Goal: Information Seeking & Learning: Learn about a topic

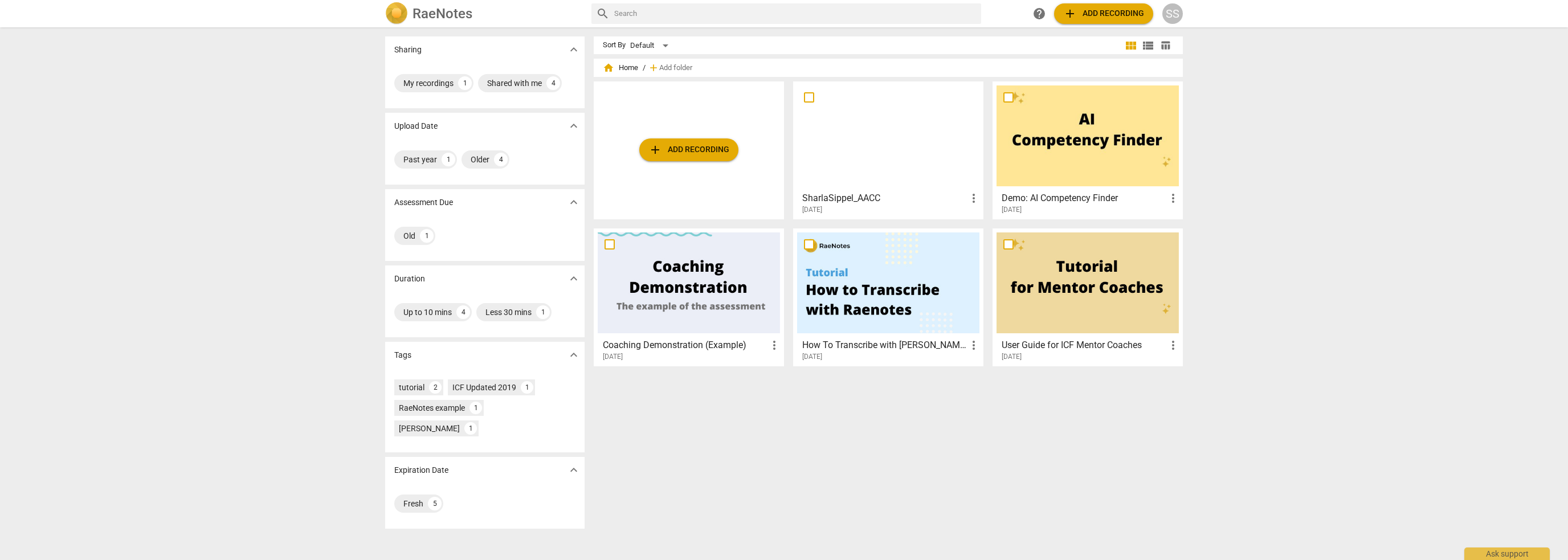
click at [860, 200] on h3 "SharlaSippel_AACC" at bounding box center [884, 198] width 165 height 14
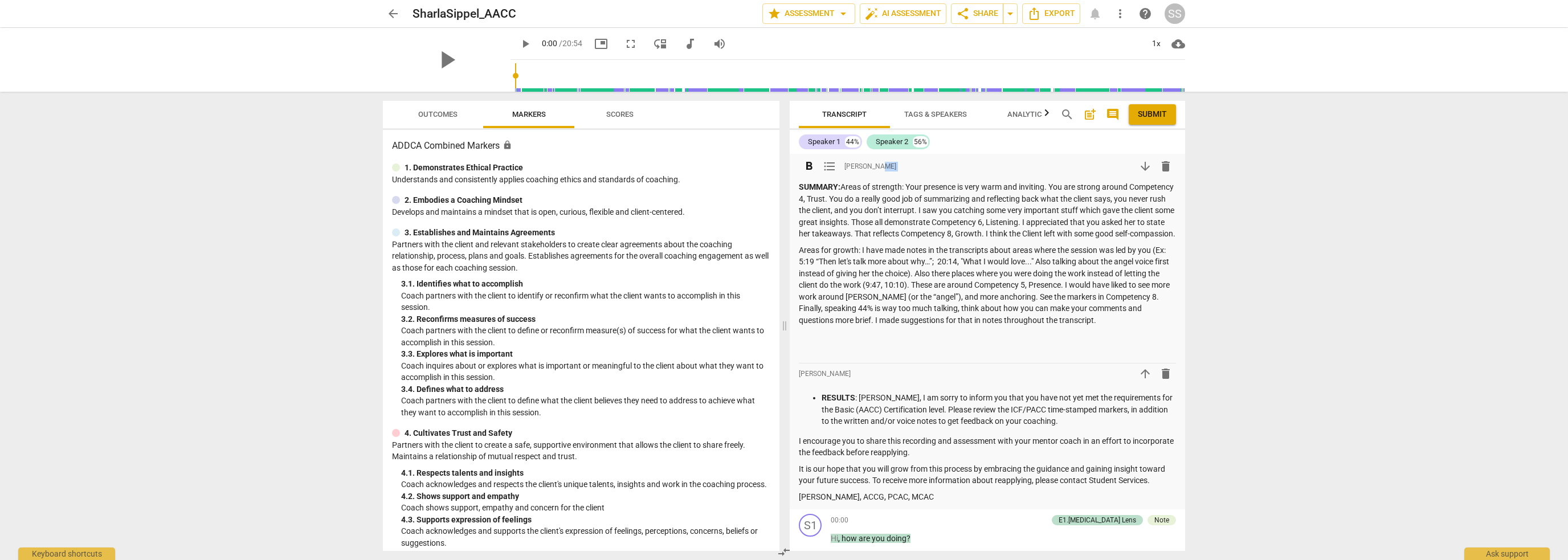
drag, startPoint x: 934, startPoint y: 181, endPoint x: 1031, endPoint y: 189, distance: 97.3
click at [1031, 189] on div "format_bold format_list_bulleted [PERSON_NAME] arrow_downward delete SUMMARY: A…" at bounding box center [987, 257] width 377 height 202
drag, startPoint x: 560, startPoint y: 290, endPoint x: 549, endPoint y: 166, distance: 124.5
drag, startPoint x: 428, startPoint y: 111, endPoint x: 273, endPoint y: 260, distance: 215.0
click at [428, 111] on span "Outcomes" at bounding box center [438, 114] width 39 height 9
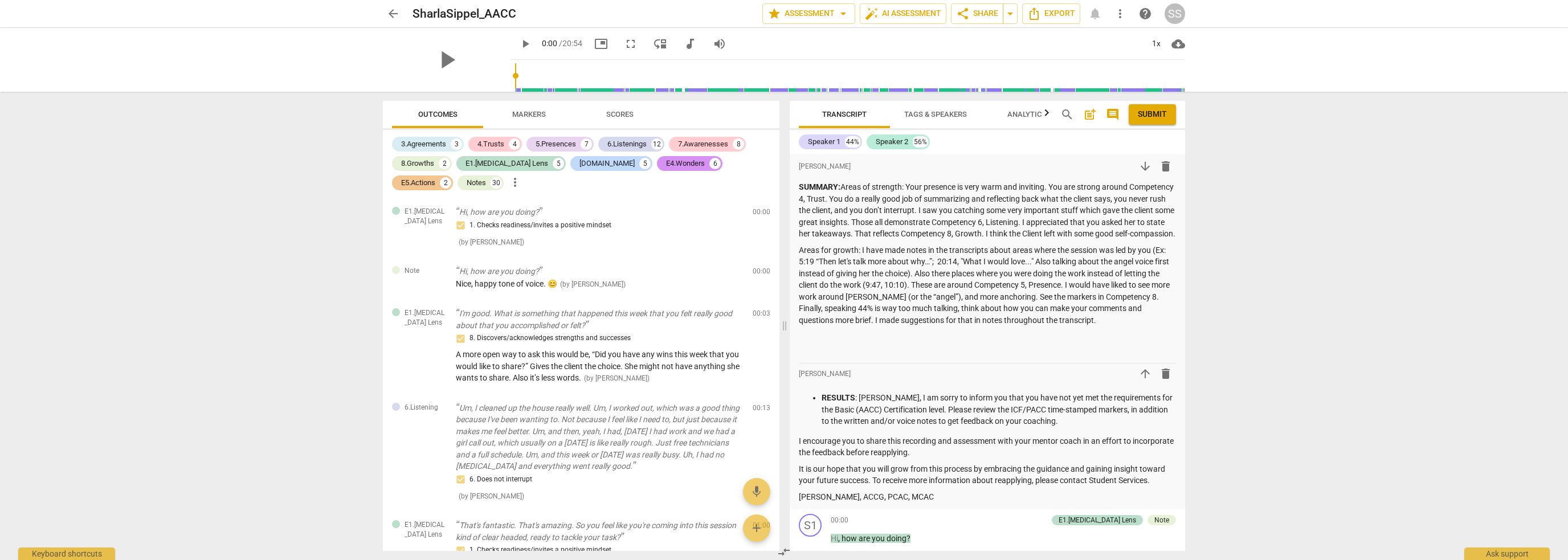
click at [271, 283] on div "arrow_back SharlaSippel_AACC edit star Assessment arrow_drop_down auto_fix_high…" at bounding box center [784, 280] width 1568 height 560
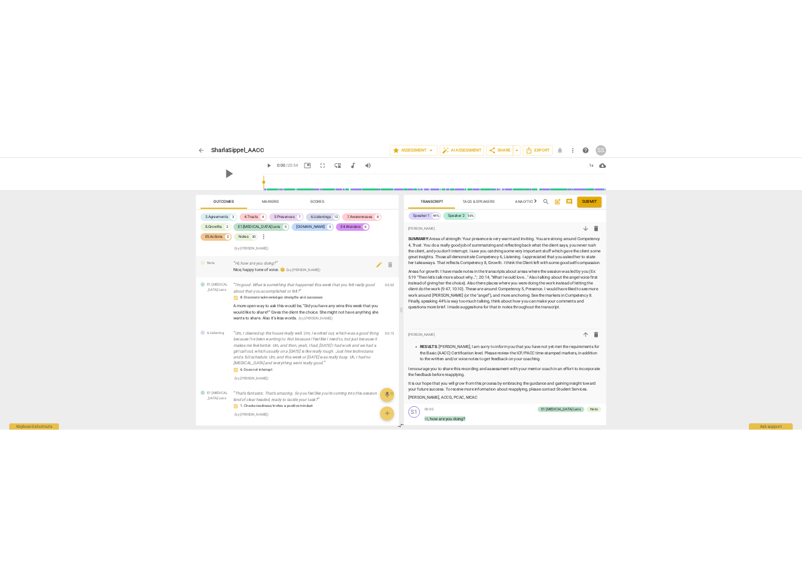
scroll to position [58, 0]
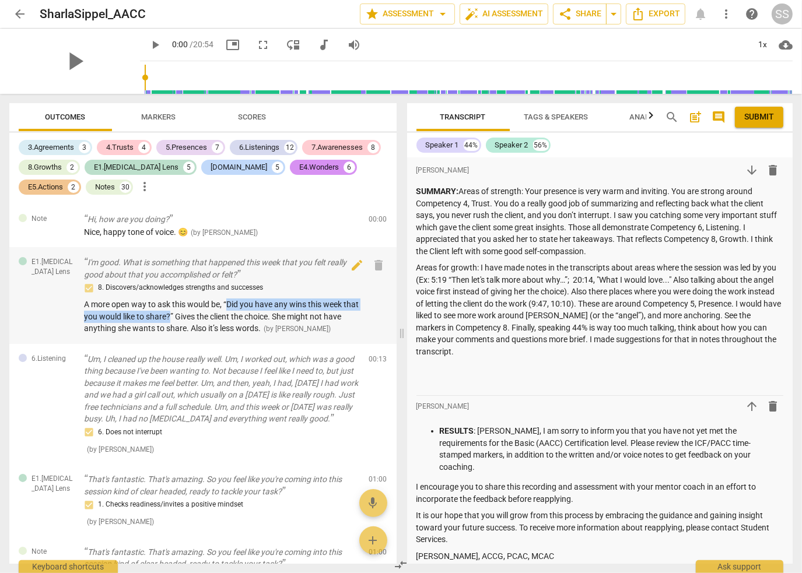
drag, startPoint x: 229, startPoint y: 305, endPoint x: 187, endPoint y: 318, distance: 43.3
click at [187, 318] on span "A more open way to ask this would be, “Did you have any wins this week that you…" at bounding box center [221, 316] width 275 height 33
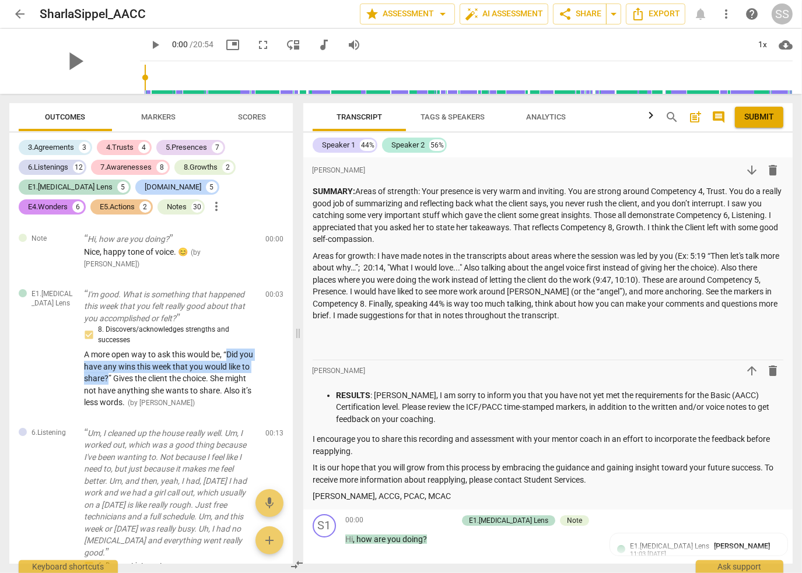
copy span "Did you have any wins this week that you would like to share?"
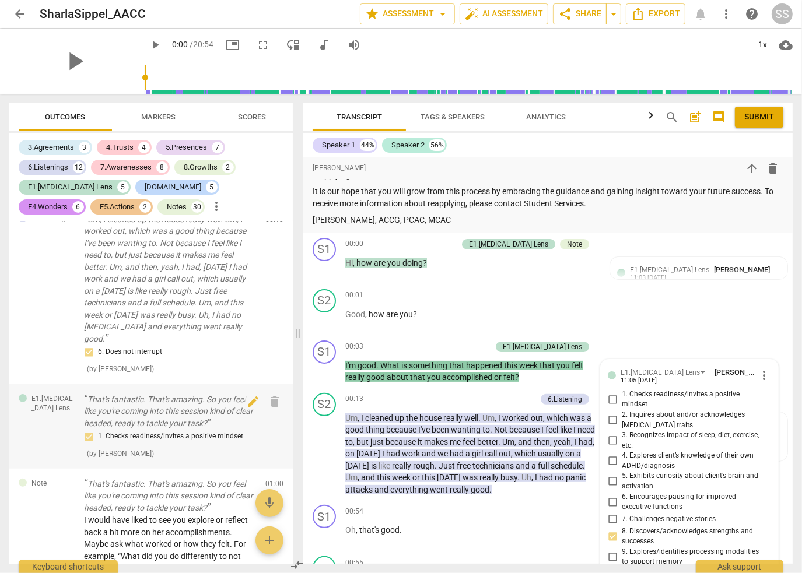
scroll to position [292, 0]
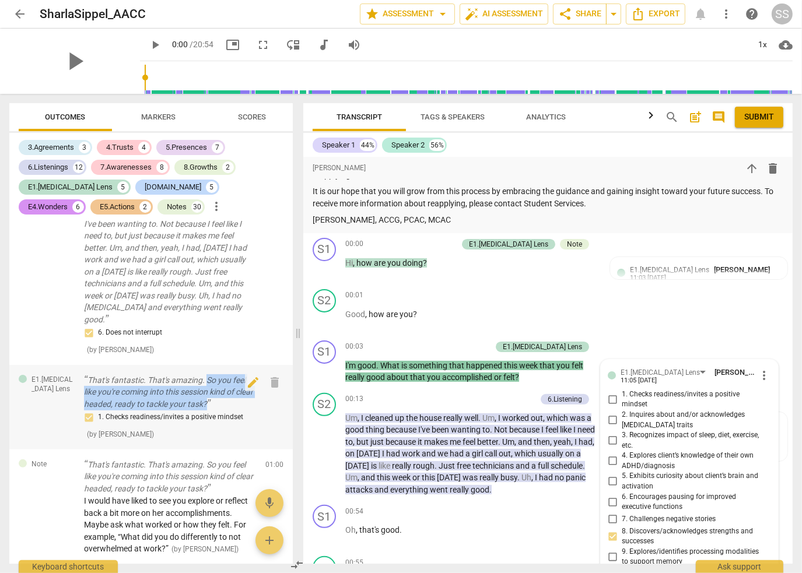
drag, startPoint x: 208, startPoint y: 368, endPoint x: 232, endPoint y: 394, distance: 35.0
click at [232, 394] on p "That's fantastic. That's amazing. So you feel like you're coming into this sess…" at bounding box center [170, 392] width 172 height 36
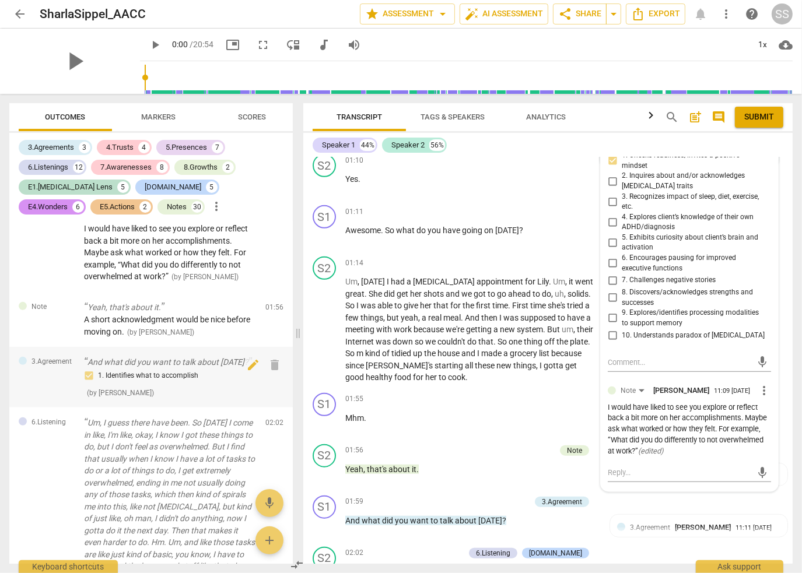
scroll to position [583, 0]
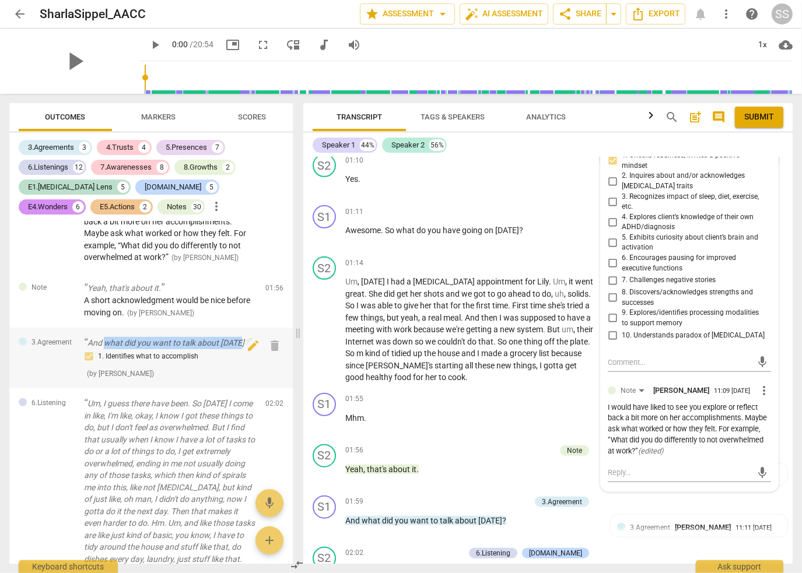
drag, startPoint x: 105, startPoint y: 332, endPoint x: 238, endPoint y: 331, distance: 132.9
click at [238, 337] on p "And what did you want to talk about [DATE]?" at bounding box center [170, 343] width 172 height 12
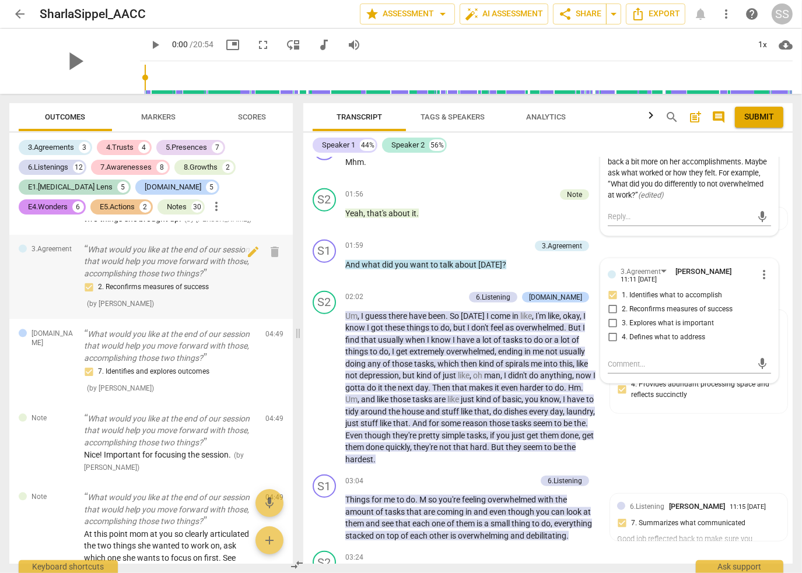
scroll to position [2391, 0]
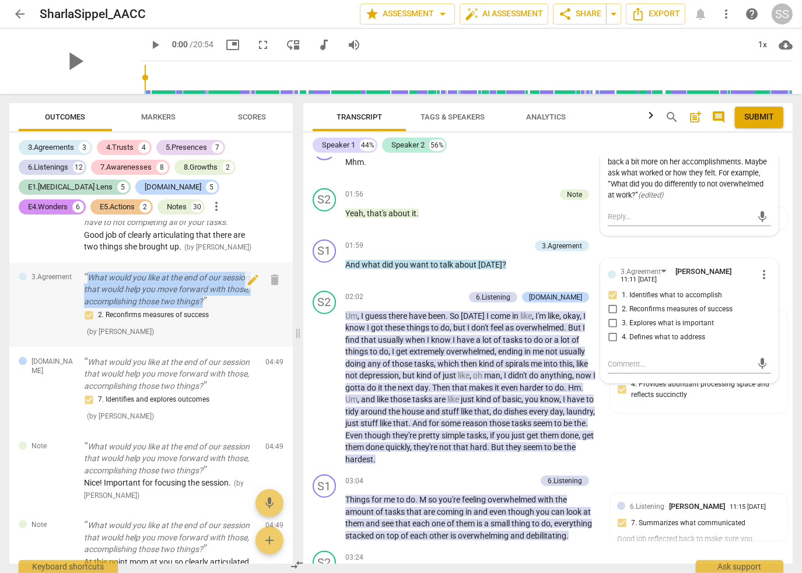
drag, startPoint x: 87, startPoint y: 327, endPoint x: 209, endPoint y: 352, distance: 124.4
click at [209, 308] on p "What would you like at the end of our session that would help you move forward …" at bounding box center [170, 290] width 172 height 36
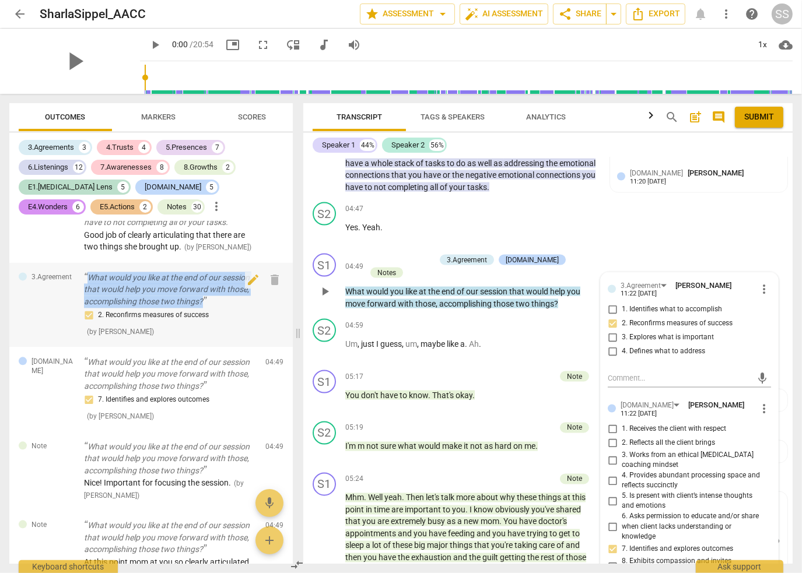
drag, startPoint x: 88, startPoint y: 326, endPoint x: 204, endPoint y: 353, distance: 119.1
click at [204, 308] on p "What would you like at the end of our session that would help you move forward …" at bounding box center [170, 290] width 172 height 36
copy p "What would you like at the end of our session that would help you move forward …"
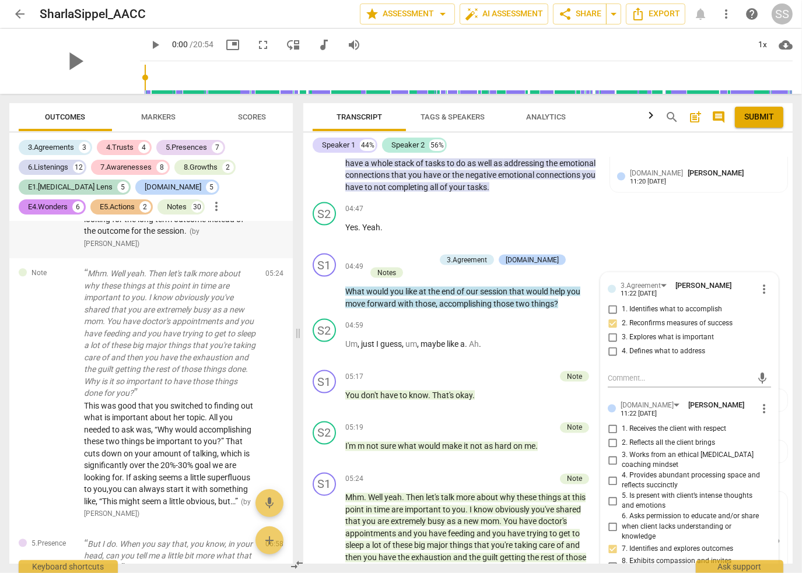
scroll to position [2974, 0]
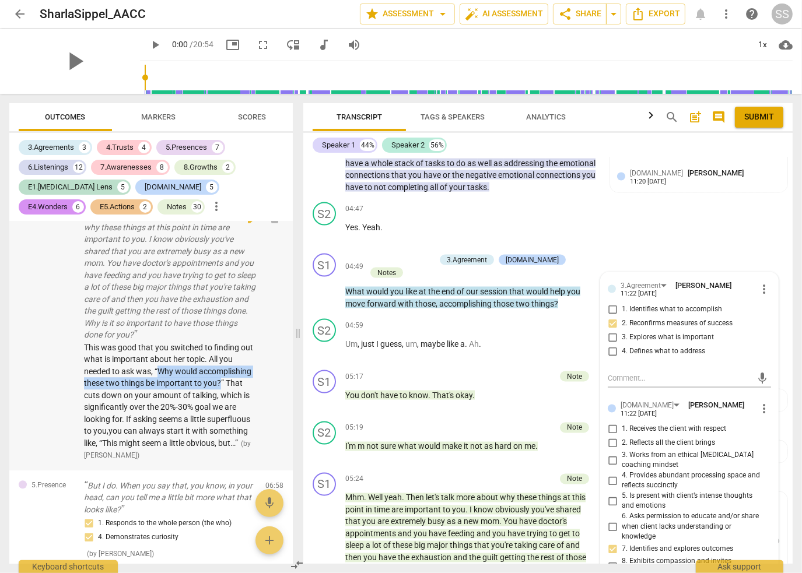
drag, startPoint x: 158, startPoint y: 419, endPoint x: 221, endPoint y: 433, distance: 64.5
click at [221, 433] on span "This was good that you switched to finding out what is important about her topi…" at bounding box center [168, 395] width 169 height 105
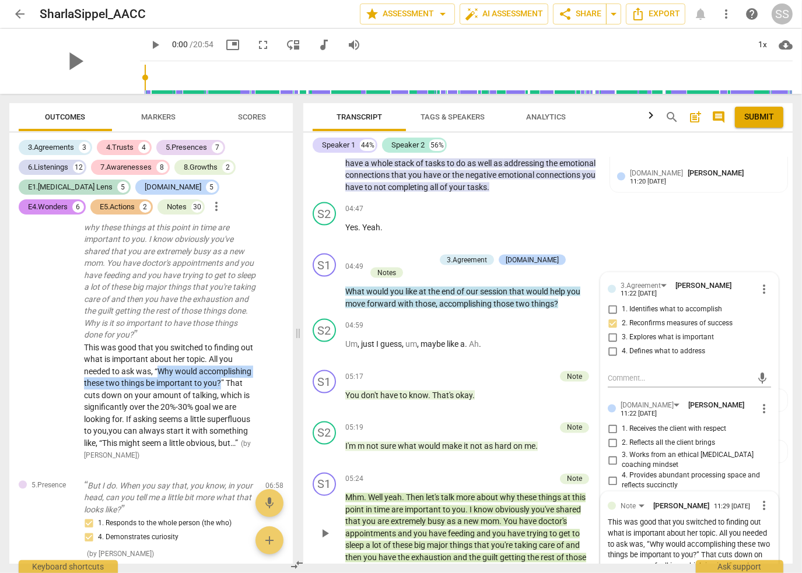
copy span "Why would accomplishing these two things be important to you?"
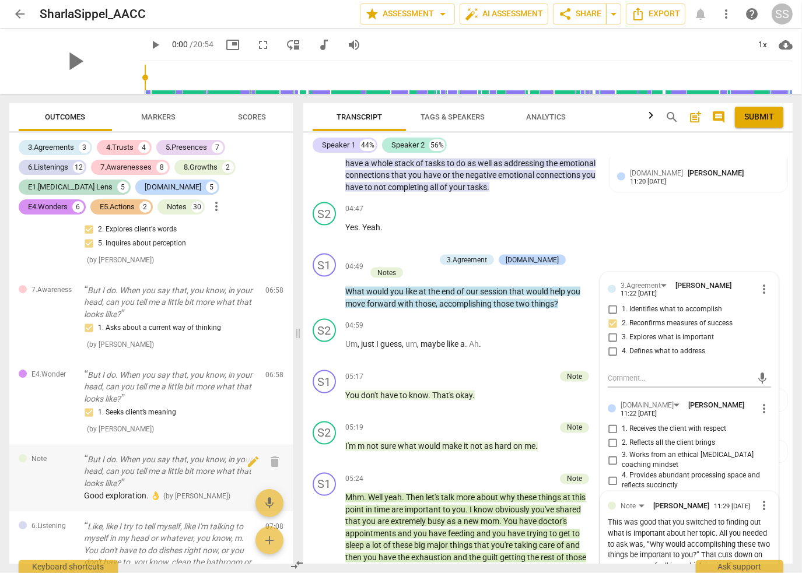
scroll to position [3323, 0]
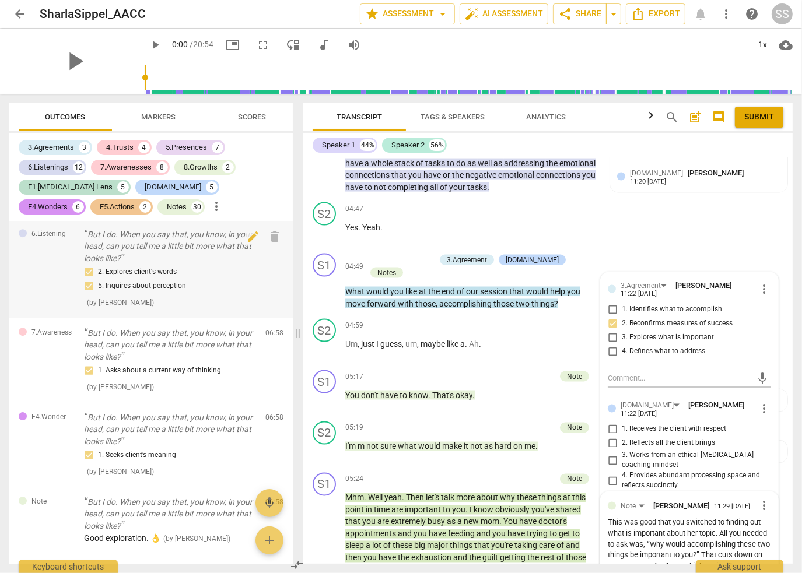
drag, startPoint x: 177, startPoint y: 292, endPoint x: 164, endPoint y: 308, distance: 20.3
click at [177, 265] on p "But I do. When you say that, you know, in your head, can you tell me a little b…" at bounding box center [170, 247] width 172 height 36
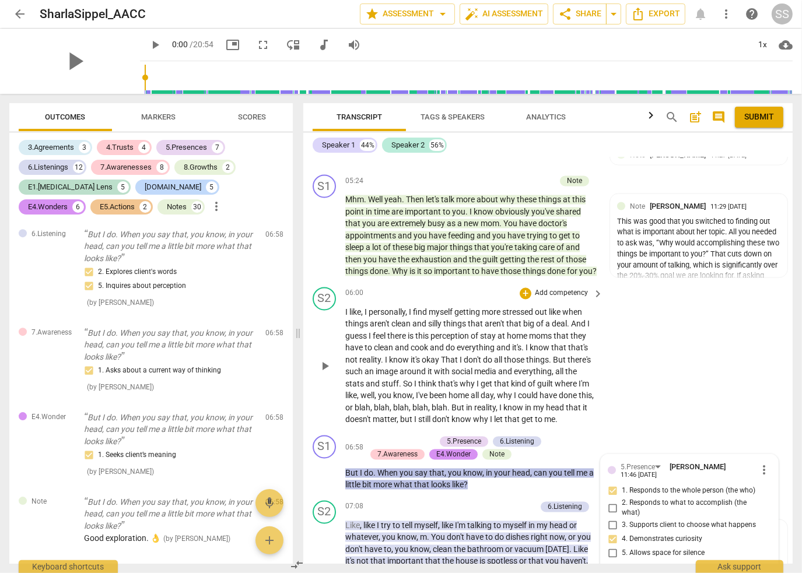
scroll to position [2059, 0]
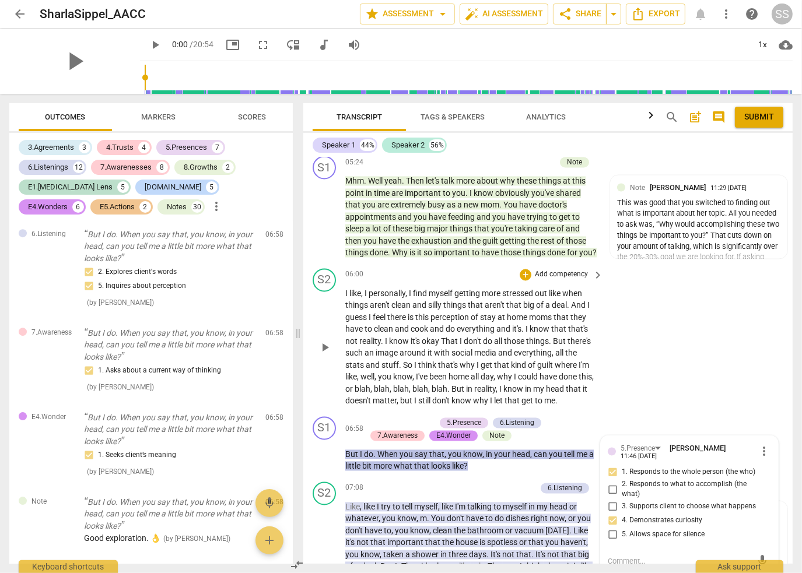
click at [325, 341] on span "play_arrow" at bounding box center [325, 348] width 14 height 14
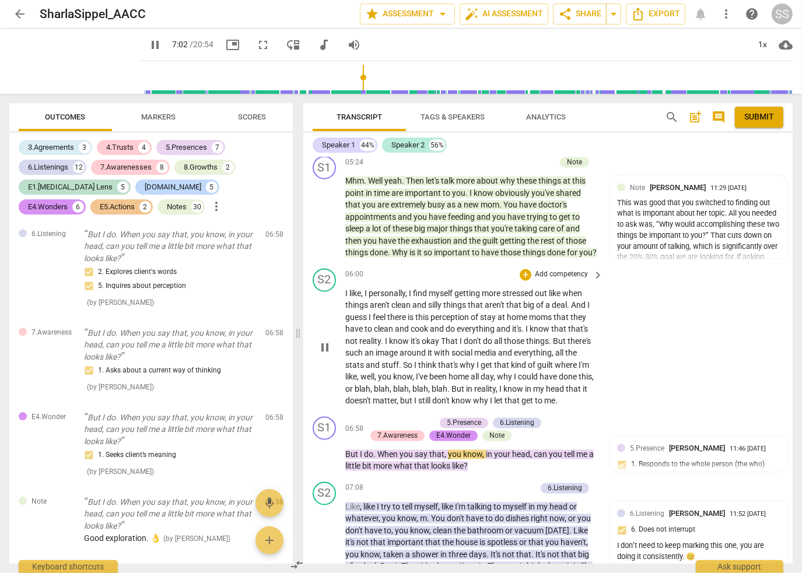
click at [327, 341] on span "pause" at bounding box center [325, 348] width 14 height 14
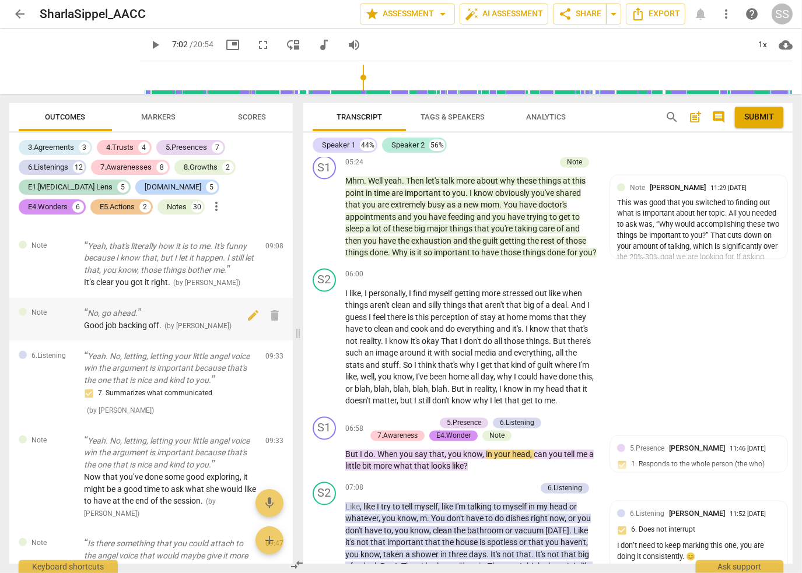
scroll to position [5014, 0]
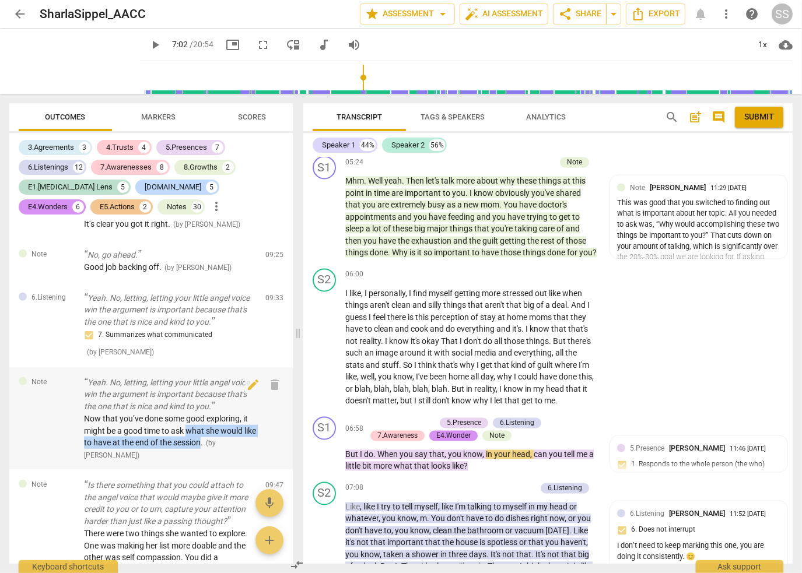
drag, startPoint x: 189, startPoint y: 482, endPoint x: 216, endPoint y: 492, distance: 28.6
click at [216, 447] on span "Now that you’ve done some good exploring, it might be a good time to ask what s…" at bounding box center [170, 430] width 172 height 33
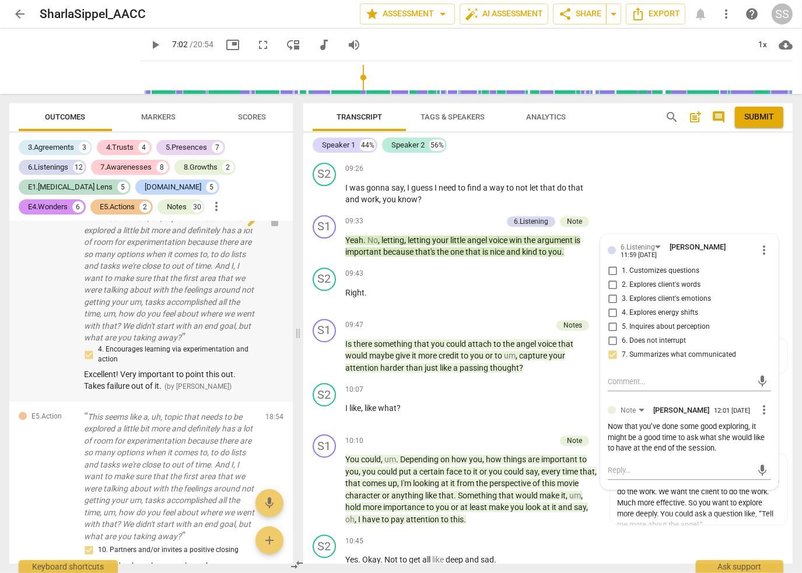
scroll to position [10087, 0]
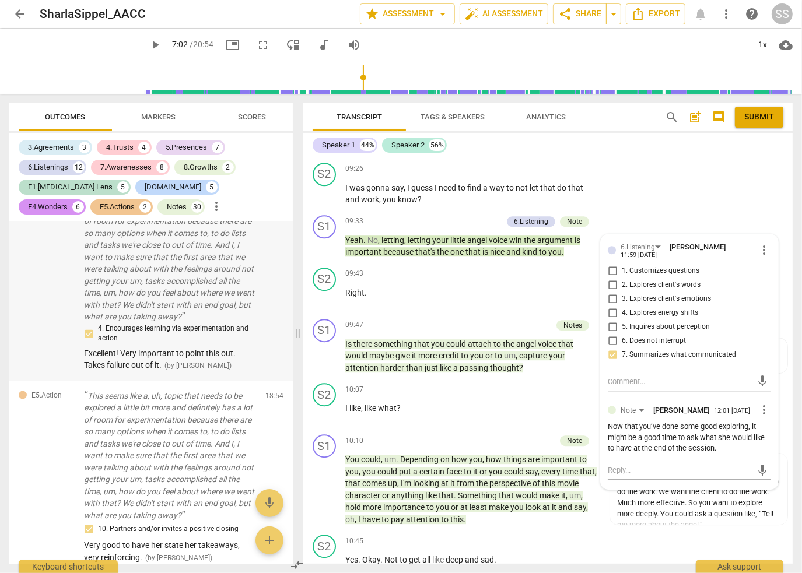
click at [181, 324] on p "This seems like a, uh, topic that needs to be explored a little bit more and de…" at bounding box center [170, 258] width 172 height 132
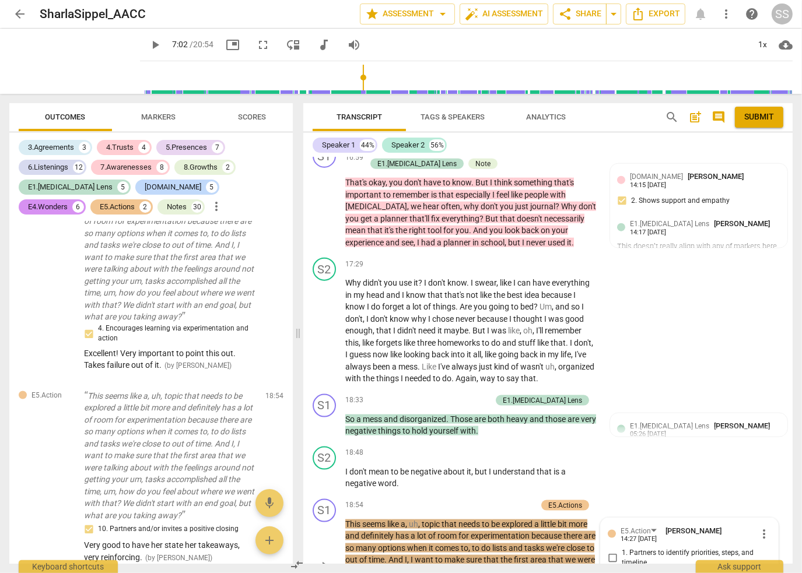
scroll to position [5489, 0]
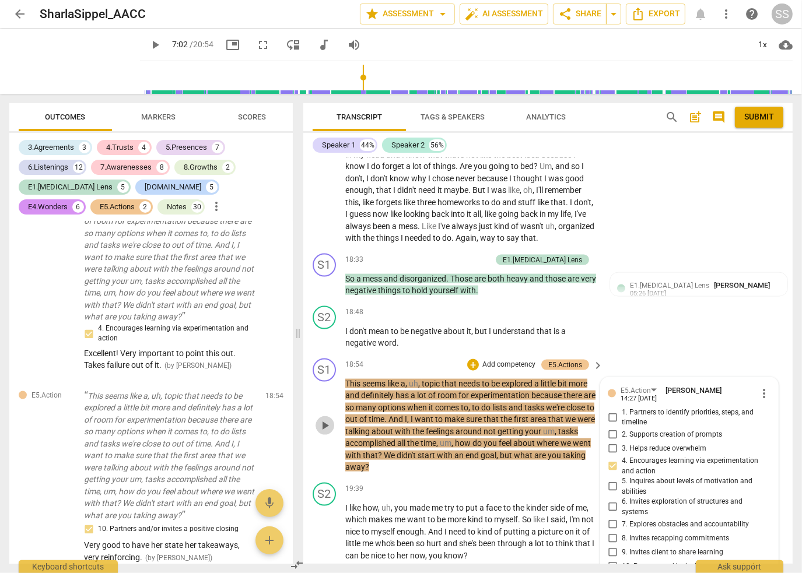
click at [329, 419] on span "play_arrow" at bounding box center [325, 426] width 14 height 14
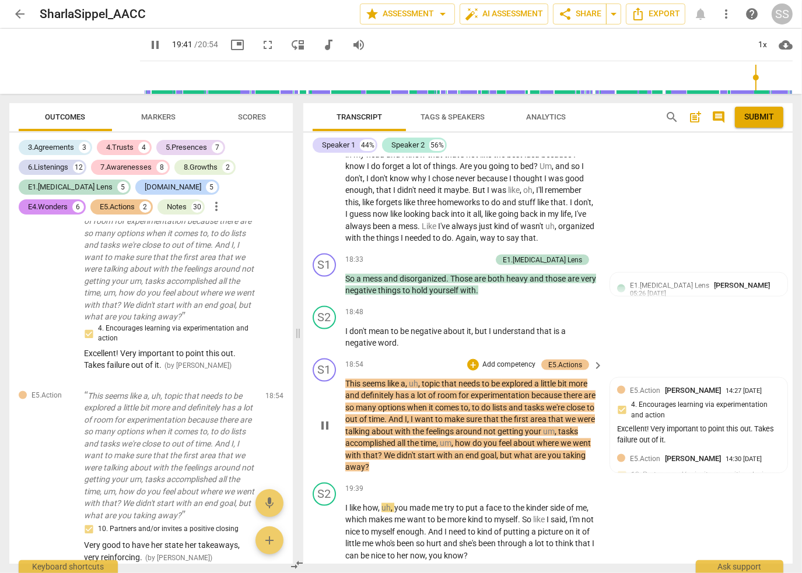
click at [327, 419] on span "pause" at bounding box center [325, 426] width 14 height 14
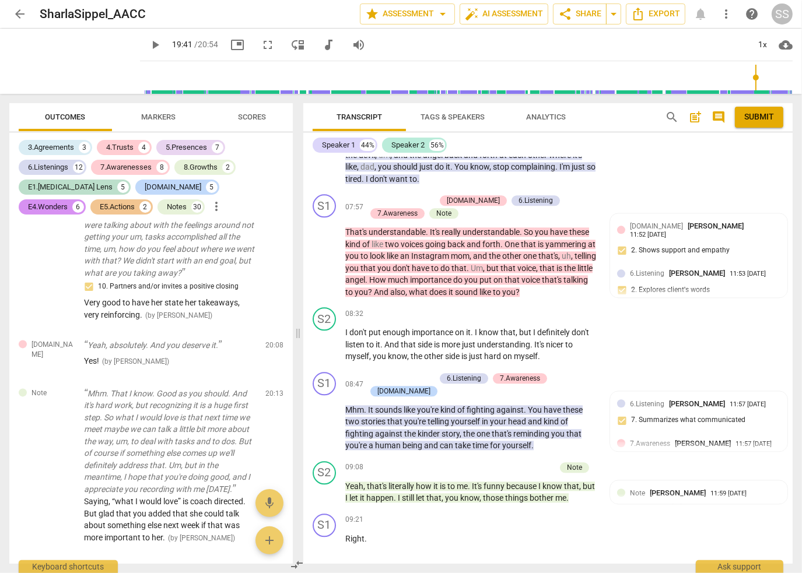
scroll to position [2224, 0]
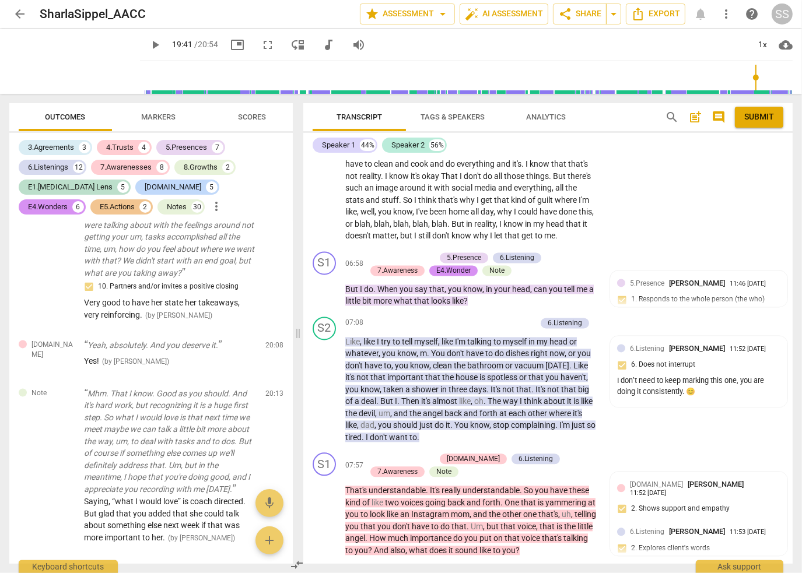
click at [173, 120] on span "Markers" at bounding box center [159, 117] width 34 height 9
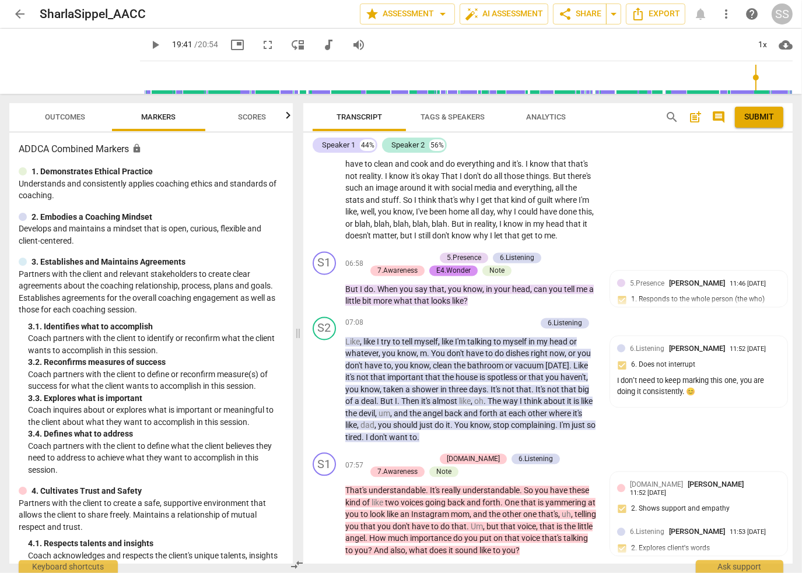
click at [251, 117] on span "Scores" at bounding box center [252, 117] width 28 height 9
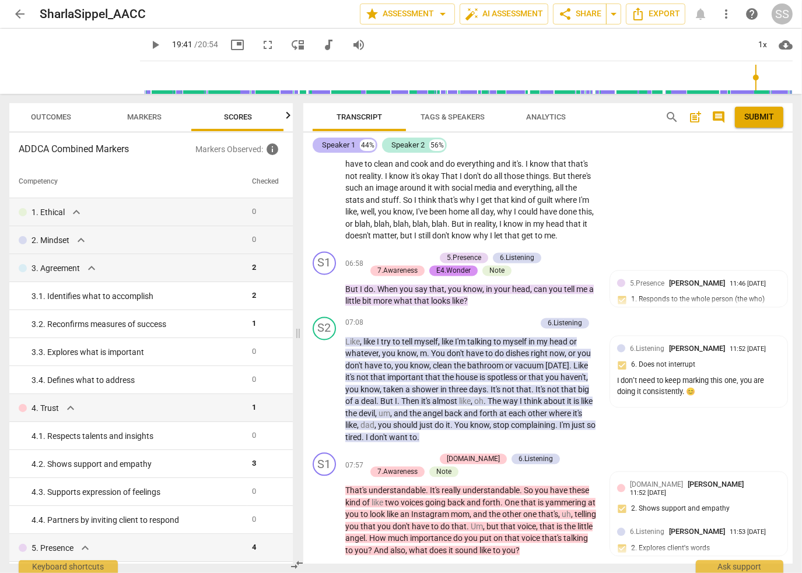
scroll to position [0, 15]
click at [447, 117] on span "Tags & Speakers" at bounding box center [452, 117] width 64 height 9
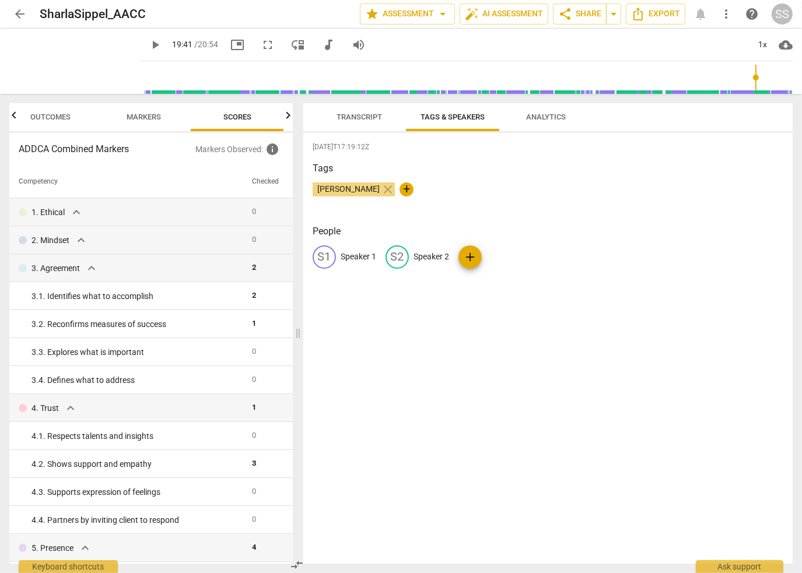
click at [523, 127] on button "Analytics" at bounding box center [545, 117] width 93 height 28
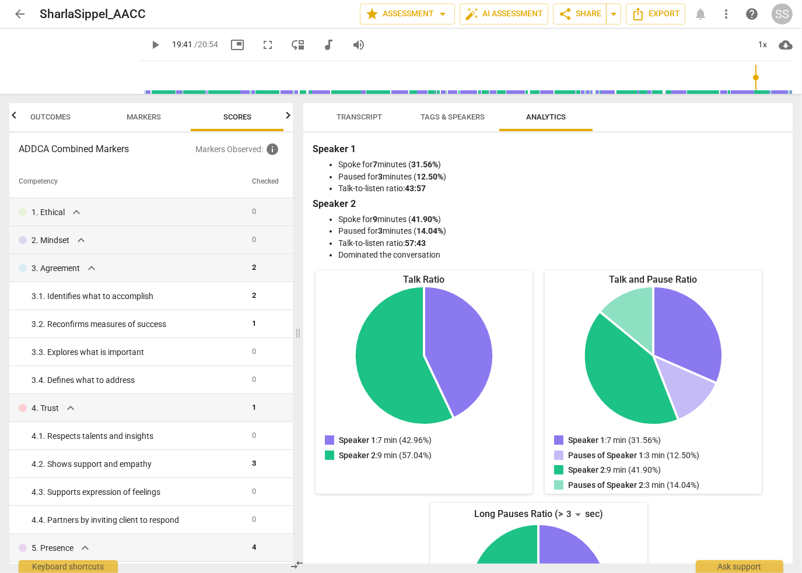
click at [359, 117] on span "Transcript" at bounding box center [358, 117] width 45 height 9
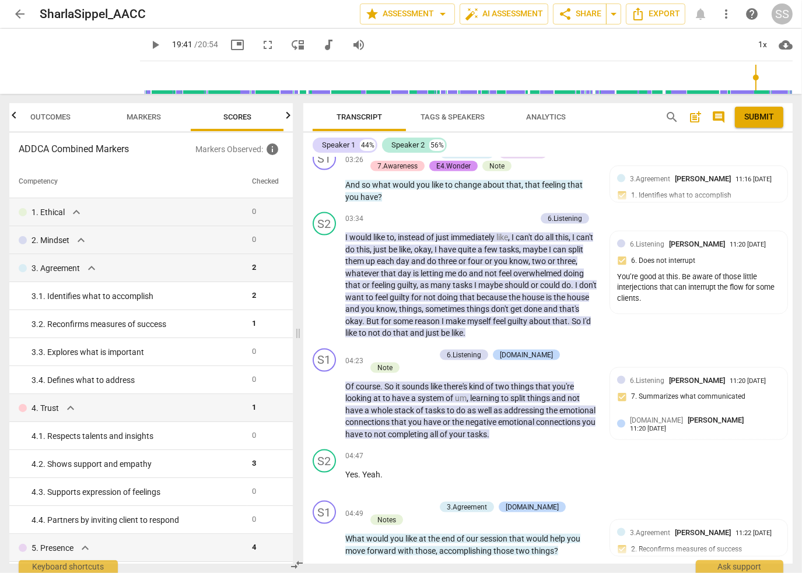
scroll to position [1466, 0]
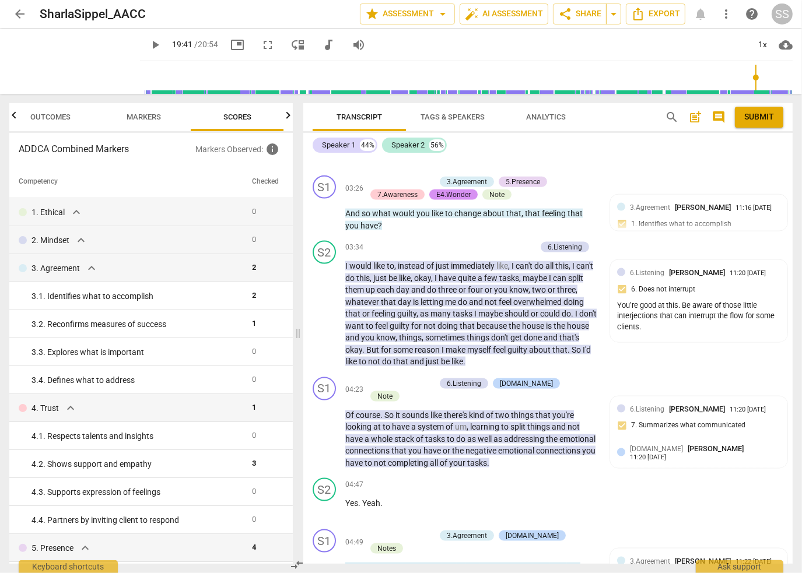
drag, startPoint x: 788, startPoint y: 262, endPoint x: 801, endPoint y: 195, distance: 68.3
click at [775, 170] on div "format_bold format_list_bulleted [PERSON_NAME] arrow_downward delete SUMMARY: A…" at bounding box center [547, 360] width 489 height 406
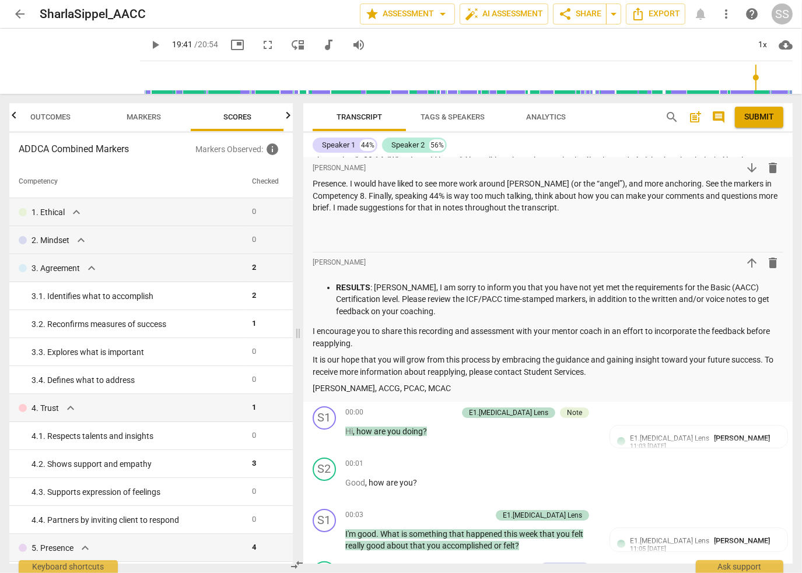
scroll to position [0, 0]
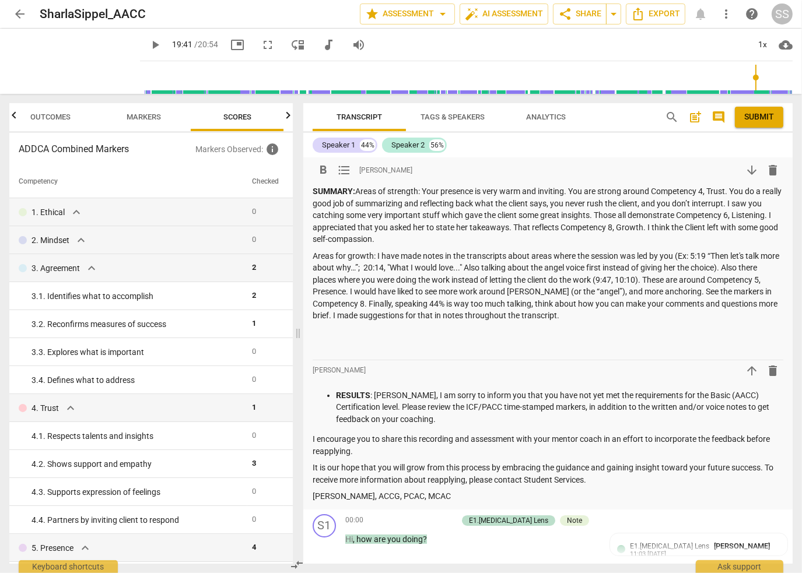
drag, startPoint x: 391, startPoint y: 202, endPoint x: 630, endPoint y: 234, distance: 241.3
click at [630, 234] on p "SUMMARY: Areas of strength: Your presence is very warm and inviting. You are st…" at bounding box center [548, 215] width 471 height 60
click at [431, 236] on p "SUMMARY: Areas of strength: Your presence is very warm and inviting. You are st…" at bounding box center [548, 215] width 471 height 60
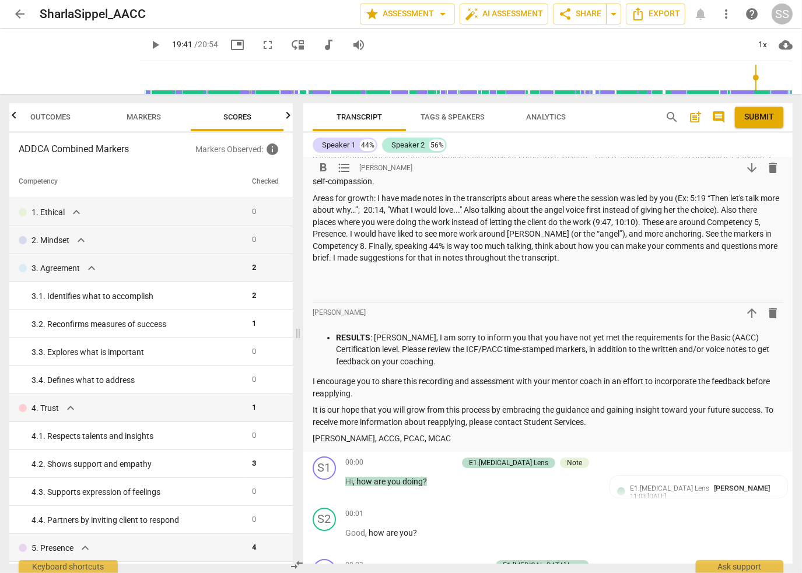
scroll to position [58, 0]
drag, startPoint x: 357, startPoint y: 235, endPoint x: 732, endPoint y: 221, distance: 375.7
click at [732, 221] on p "Areas for growth: I have made notes in the transcripts about areas where the se…" at bounding box center [548, 228] width 471 height 72
copy p "Competency 5, Presence."
drag, startPoint x: 365, startPoint y: 247, endPoint x: 310, endPoint y: 243, distance: 54.9
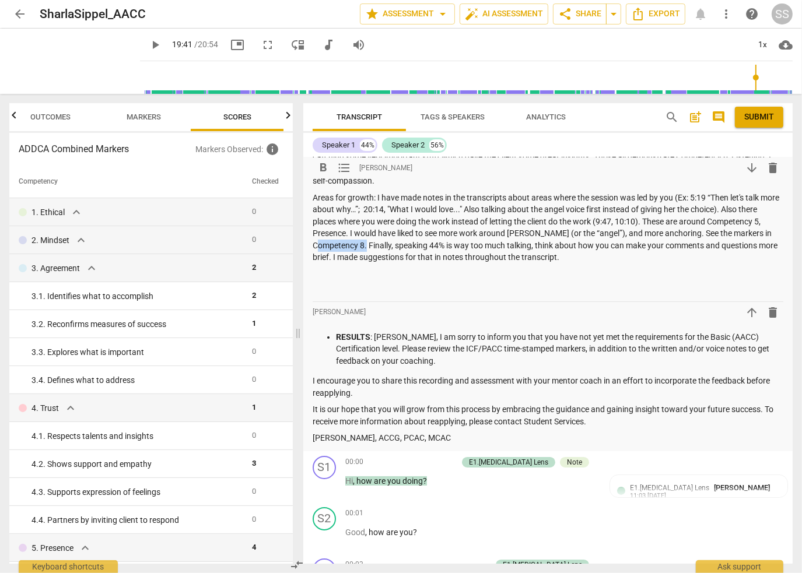
click at [311, 243] on div "format_bold format_list_bulleted [PERSON_NAME] arrow_downward delete SUMMARY: A…" at bounding box center [547, 275] width 489 height 352
copy p "Competency 8"
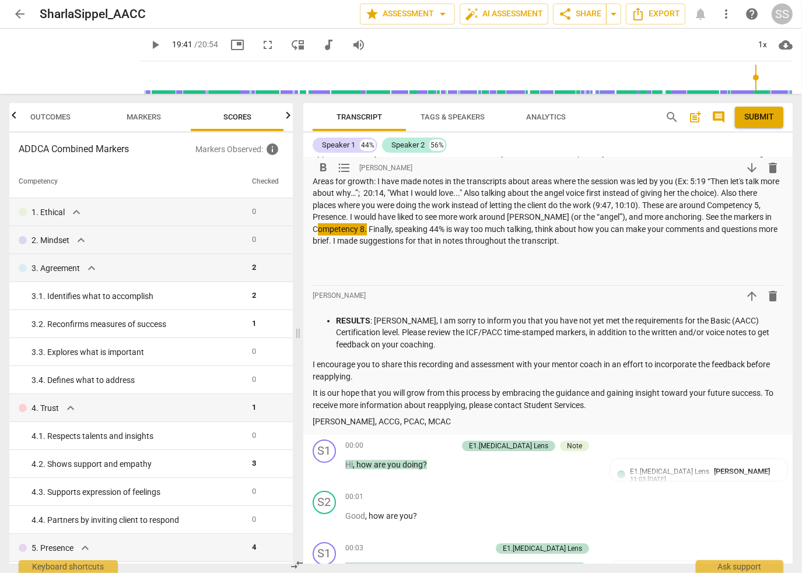
scroll to position [0, 0]
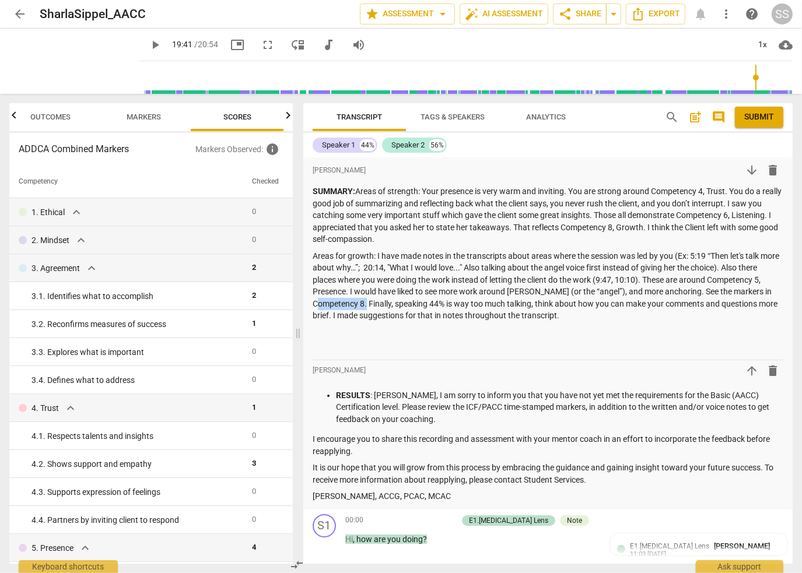
drag, startPoint x: 47, startPoint y: 111, endPoint x: 47, endPoint y: 117, distance: 5.9
click at [47, 111] on span "Outcomes" at bounding box center [51, 118] width 68 height 16
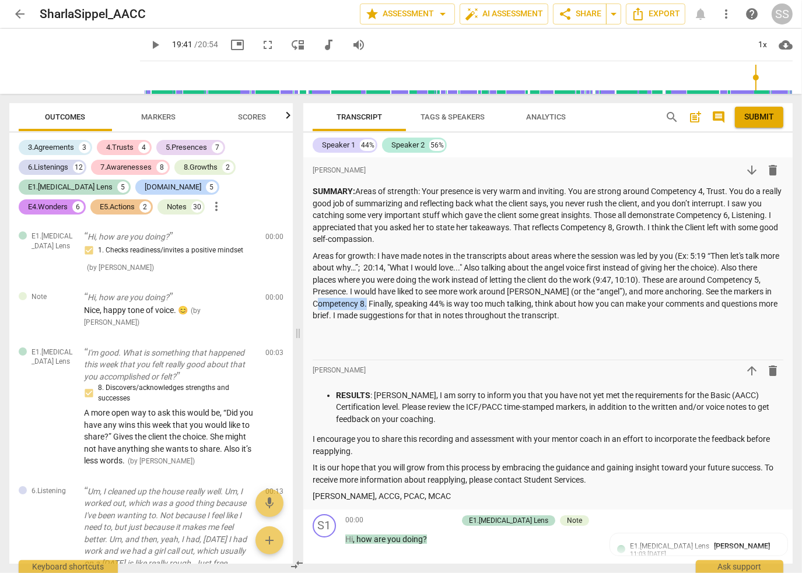
click at [149, 117] on span "Markers" at bounding box center [159, 117] width 34 height 9
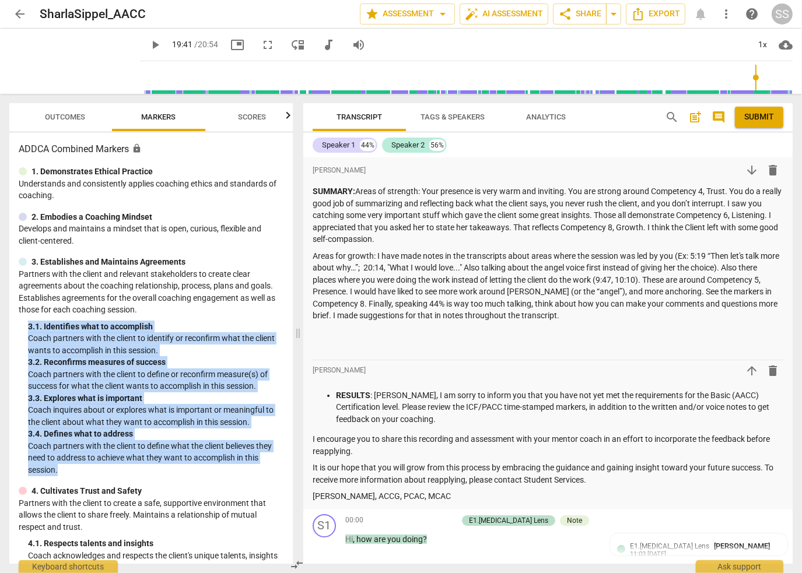
drag, startPoint x: 61, startPoint y: 472, endPoint x: 26, endPoint y: 323, distance: 153.4
click at [26, 323] on div "3. Establishes and Maintains Agreements Partners with the client and relevant s…" at bounding box center [151, 366] width 265 height 220
copy div "3. 1. Identifies what to accomplish Coach partners with the client to identify …"
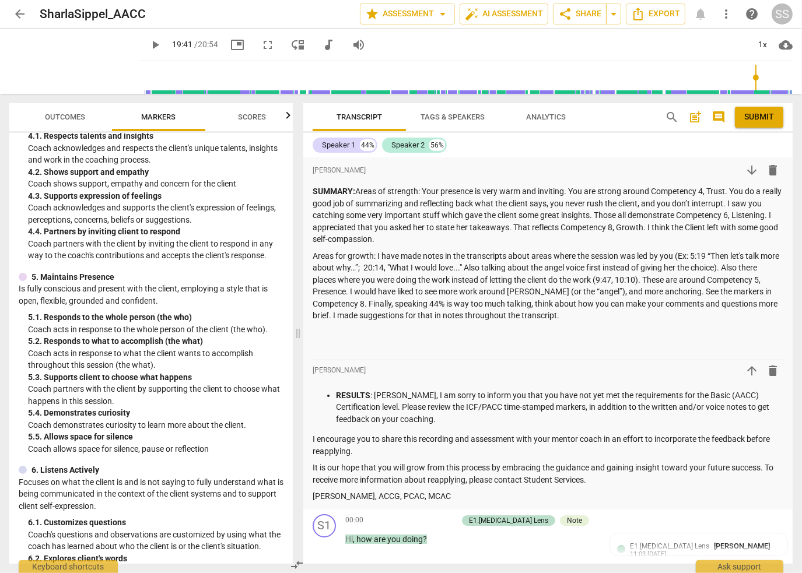
scroll to position [408, 0]
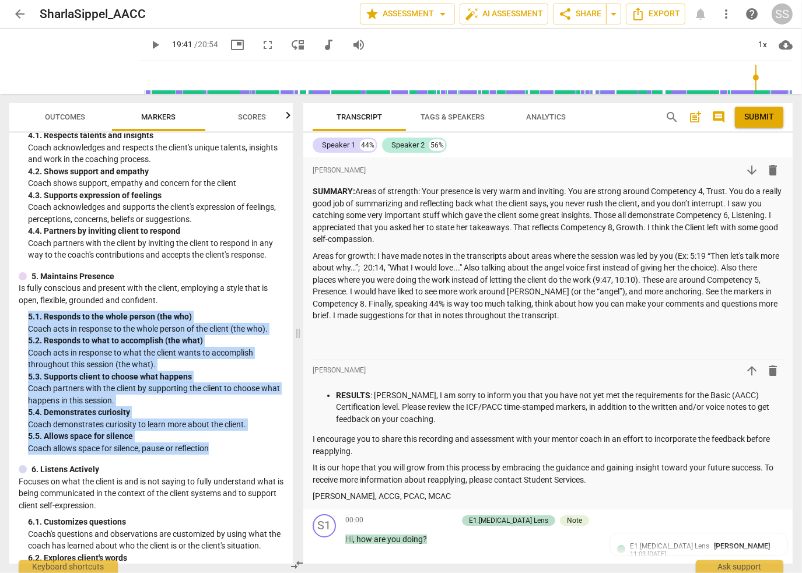
drag, startPoint x: 223, startPoint y: 447, endPoint x: 28, endPoint y: 315, distance: 235.1
click at [28, 315] on div "5. Maintains Presence Is fully conscious and present with the client, employing…" at bounding box center [151, 363] width 265 height 184
copy div "5. 1. Responds to the whole person (the who) Coach acts in response to the whol…"
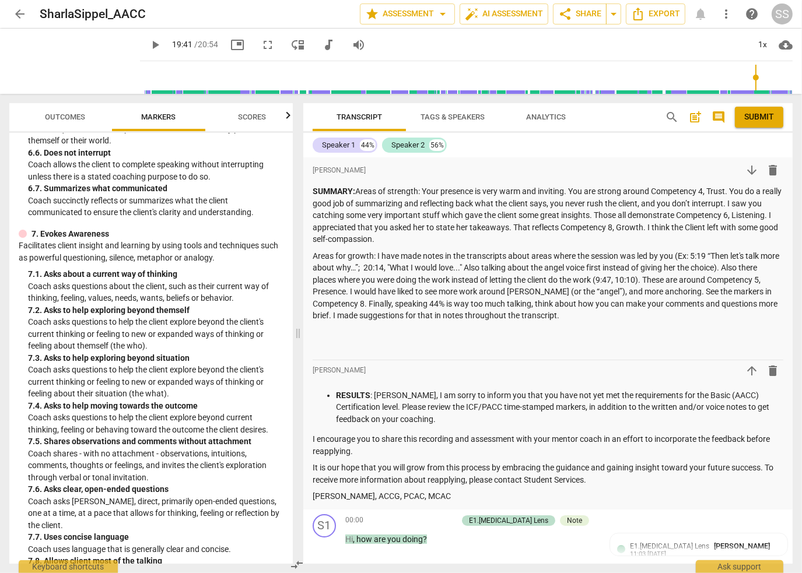
scroll to position [991, 0]
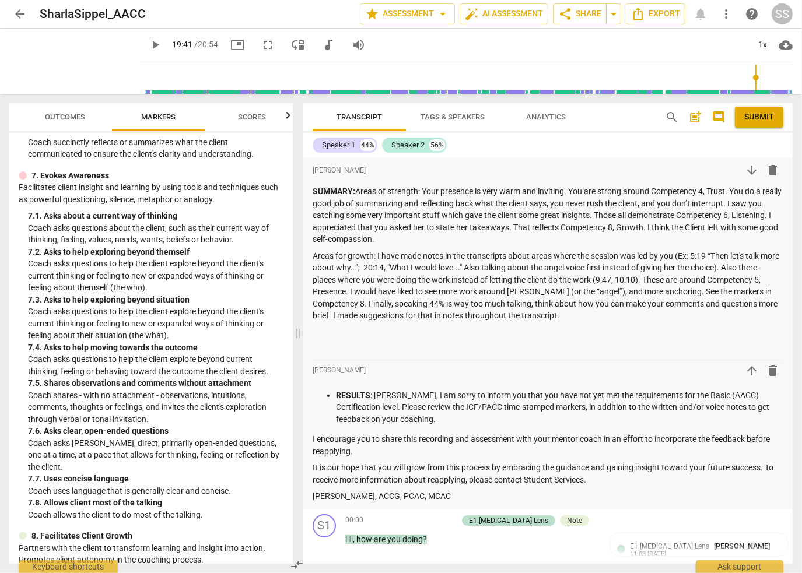
type input "1182"
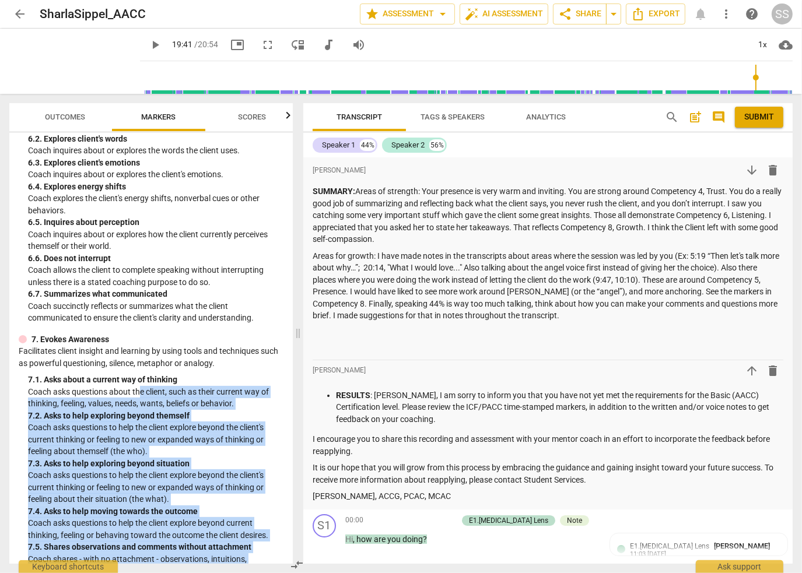
scroll to position [816, 0]
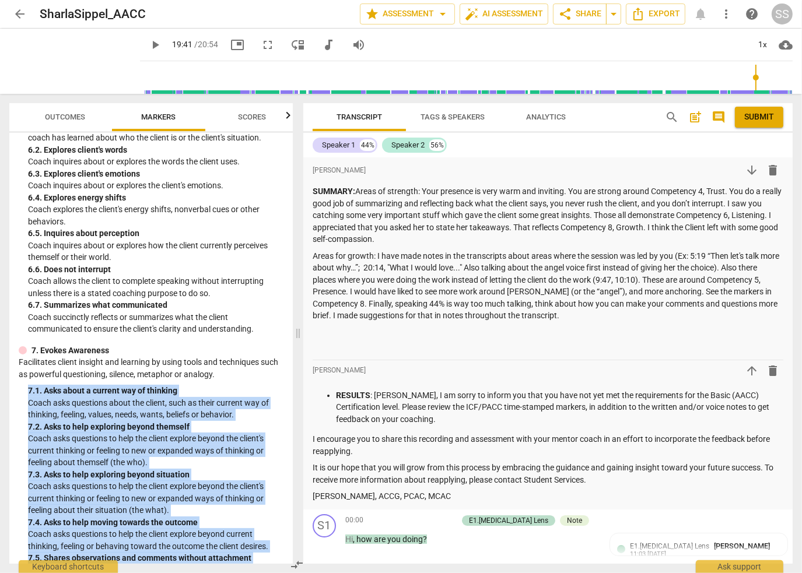
drag, startPoint x: 224, startPoint y: 461, endPoint x: 29, endPoint y: 394, distance: 207.1
click at [29, 394] on div "7. Evokes Awareness Facilitates client insight and learning by using tools and …" at bounding box center [151, 521] width 265 height 352
copy div "7. 1. Asks about a current way of thinking Coach asks questions about the clien…"
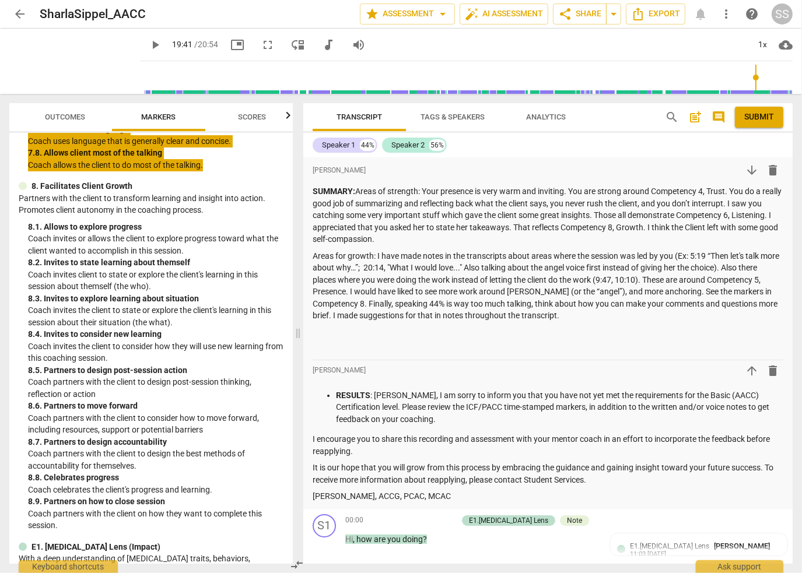
scroll to position [1399, 0]
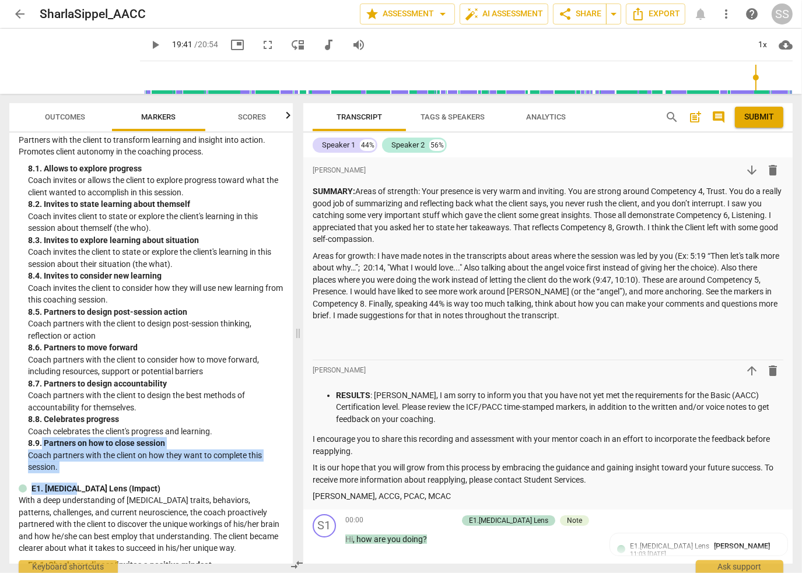
drag, startPoint x: 76, startPoint y: 480, endPoint x: 56, endPoint y: 446, distance: 39.2
click at [42, 439] on div "ADDCA Combined Markers lock 1. Demonstrates Ethical Practice Understands and co…" at bounding box center [150, 348] width 283 height 431
click at [128, 469] on p "Coach partners with the client on how they want to complete this session." at bounding box center [155, 462] width 255 height 24
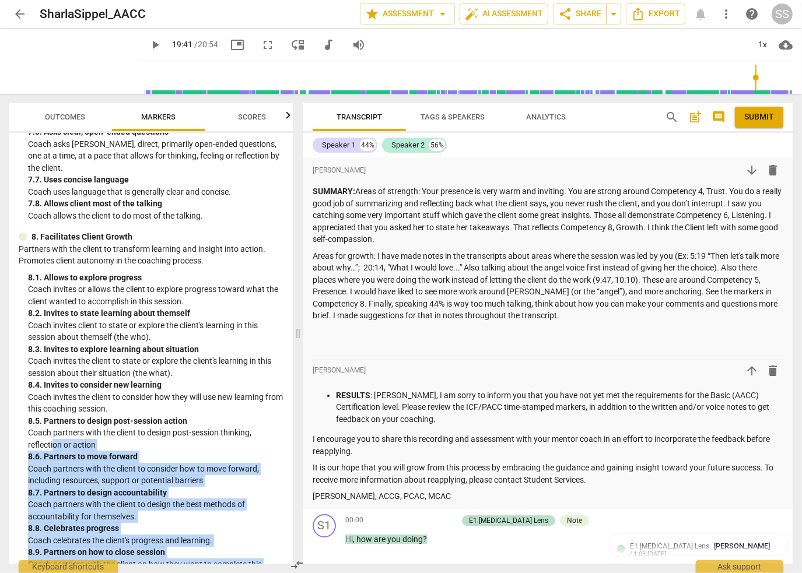
scroll to position [1283, 0]
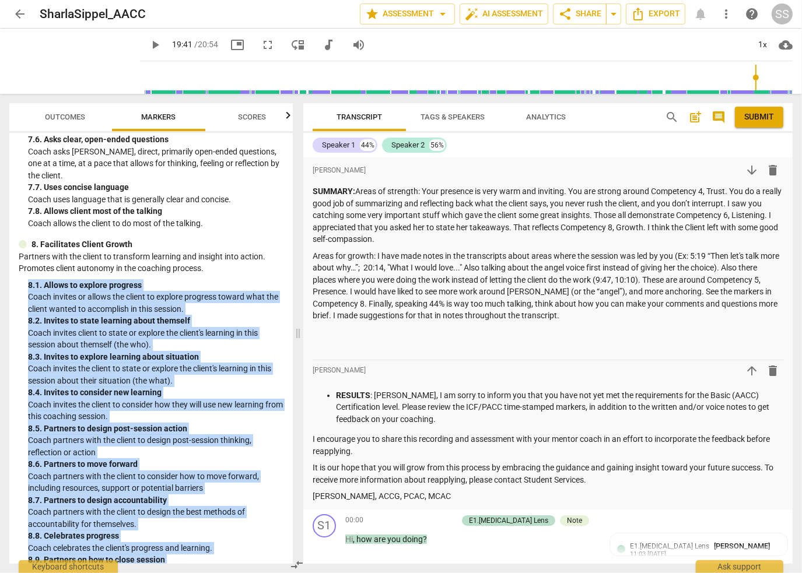
drag, startPoint x: 76, startPoint y: 466, endPoint x: 30, endPoint y: 286, distance: 185.5
click at [30, 286] on div "8. Facilitates Client Growth Partners with the client to transform learning and…" at bounding box center [151, 414] width 265 height 352
copy div "8. 1. Allows to explore progress Coach invites or allows the client to explore …"
